Goal: Check status: Check status

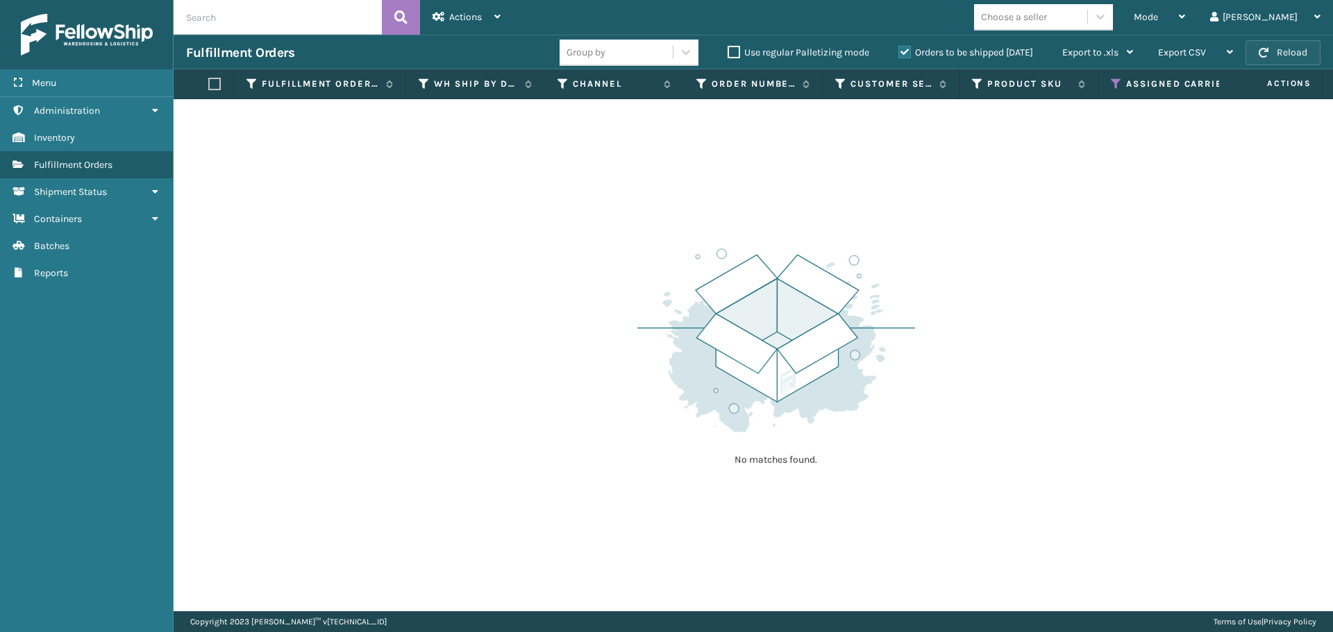
click at [1296, 43] on button "Reload" at bounding box center [1282, 52] width 75 height 25
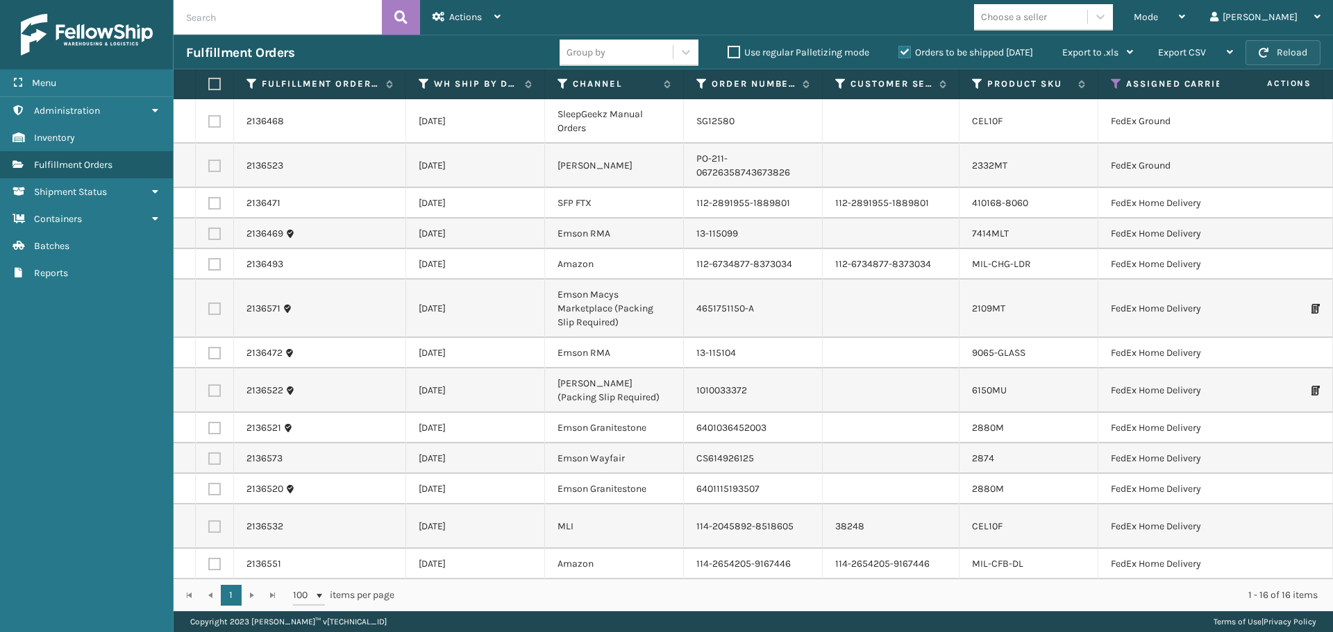
click at [1296, 51] on button "Reload" at bounding box center [1282, 52] width 75 height 25
click at [268, 128] on link "2136468" at bounding box center [264, 122] width 37 height 14
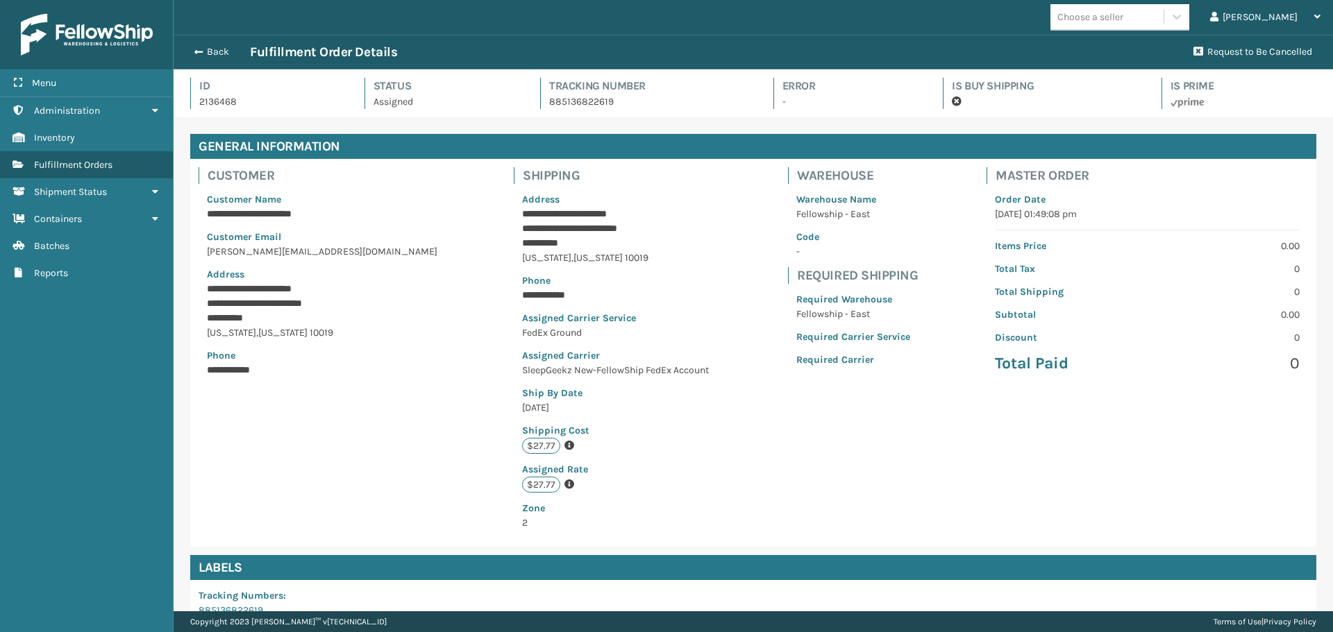
scroll to position [217, 0]
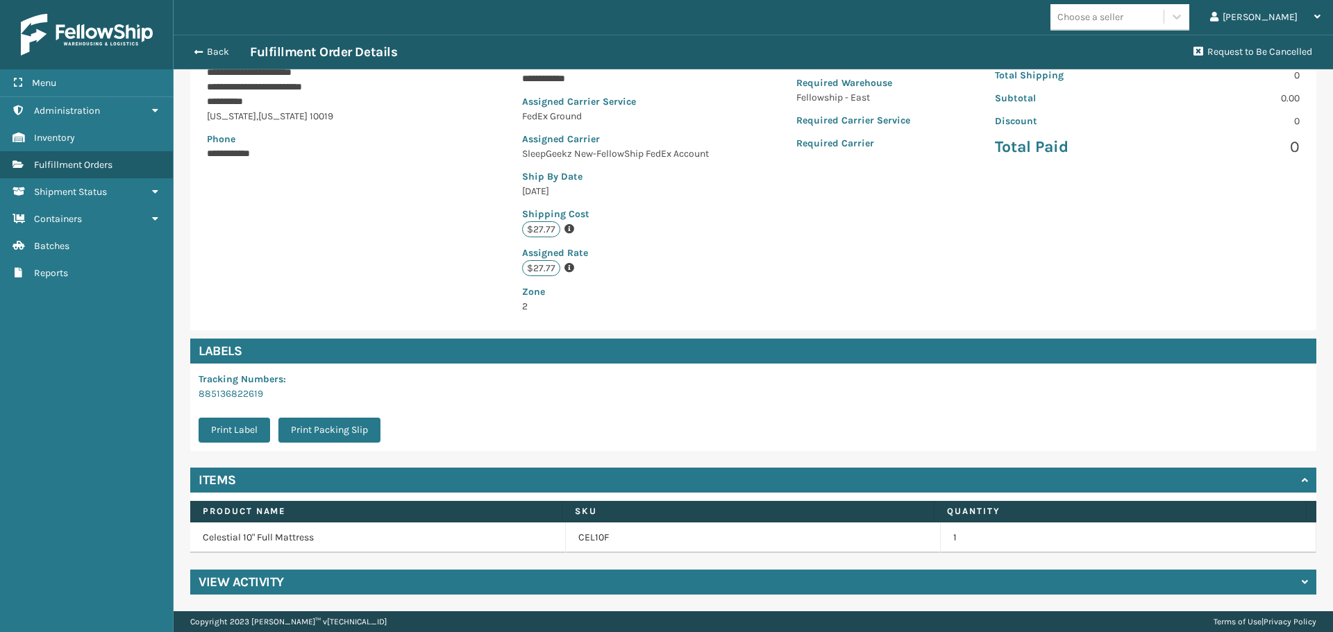
click at [294, 581] on div "View Activity" at bounding box center [753, 582] width 1126 height 25
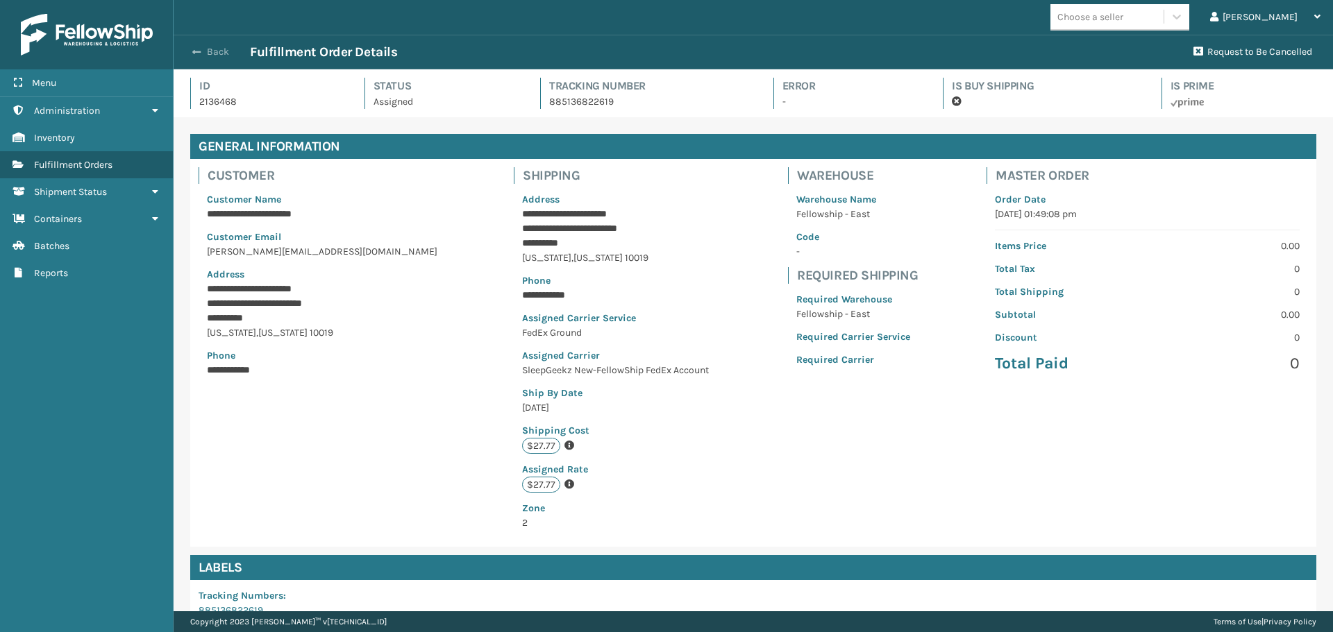
click at [217, 49] on button "Back" at bounding box center [218, 52] width 64 height 12
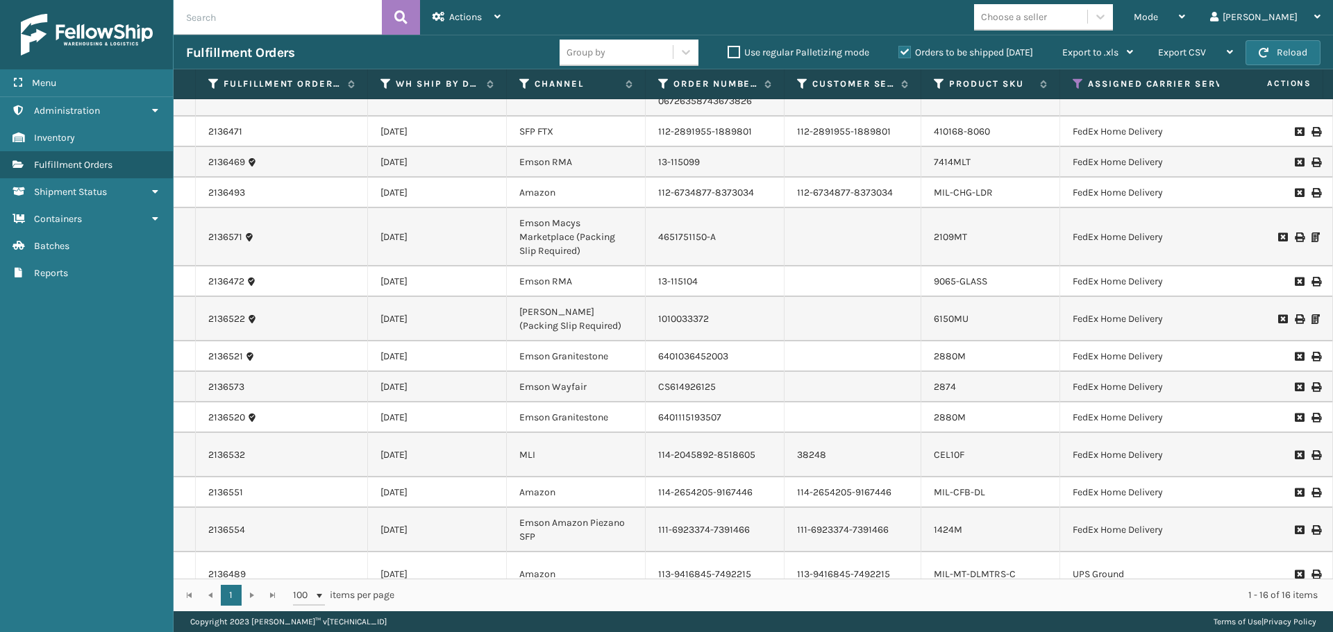
scroll to position [158, 0]
